Goal: Navigation & Orientation: Understand site structure

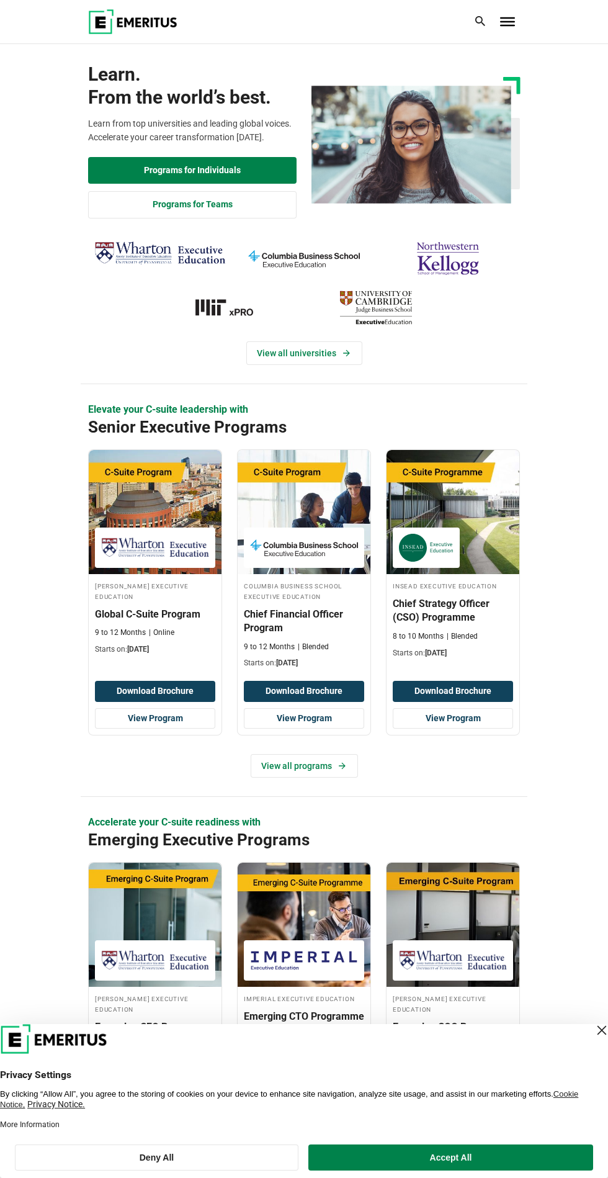
click at [505, 19] on span "Toggle Menu" at bounding box center [507, 21] width 15 height 9
